Goal: Information Seeking & Learning: Find specific fact

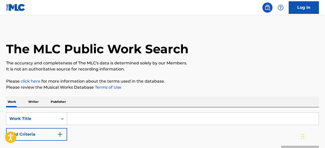
click at [112, 115] on input "Search Form" at bounding box center [193, 119] width 252 height 12
type input "Big Change"
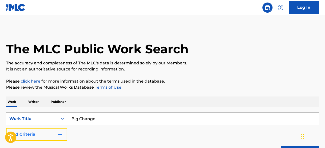
click at [44, 137] on button "Add Criteria" at bounding box center [36, 134] width 61 height 13
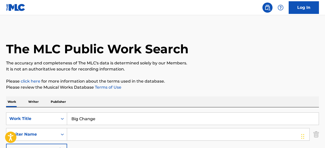
click at [101, 135] on input "Search Form" at bounding box center [188, 134] width 242 height 12
click at [77, 132] on input "[PERSON_NAME]" at bounding box center [188, 134] width 242 height 12
paste input "Sotel"
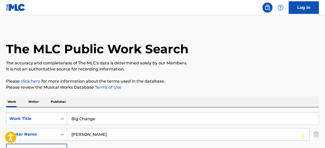
type input "[PERSON_NAME]"
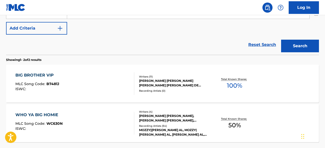
scroll to position [149, 0]
